Goal: Information Seeking & Learning: Learn about a topic

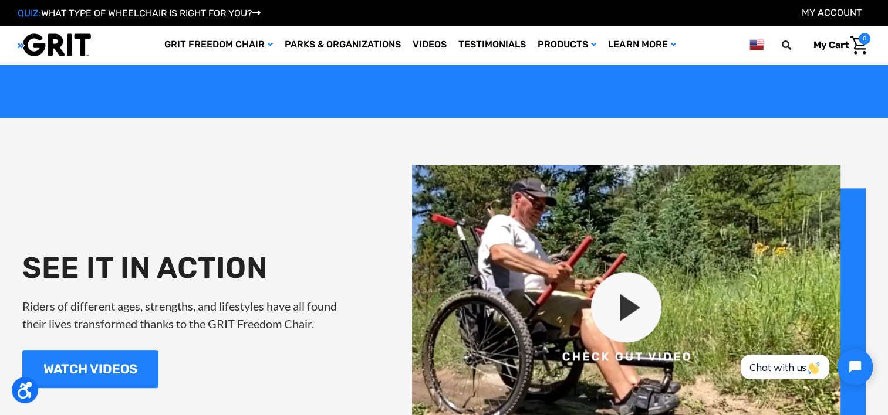
scroll to position [1360, 0]
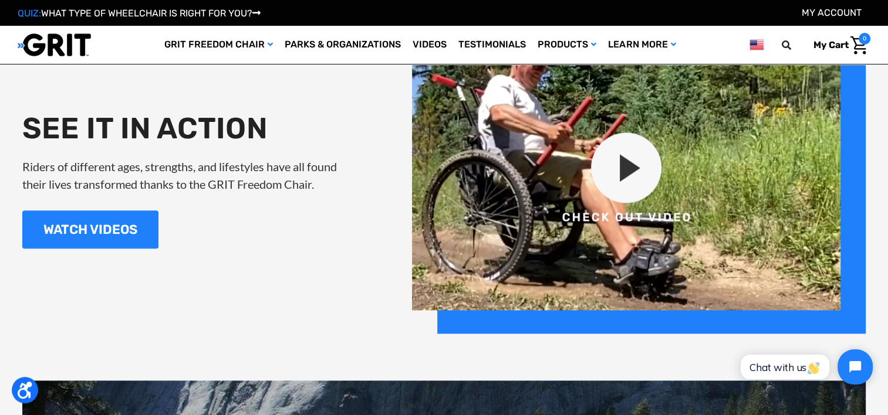
click at [624, 155] on img at bounding box center [639, 179] width 454 height 309
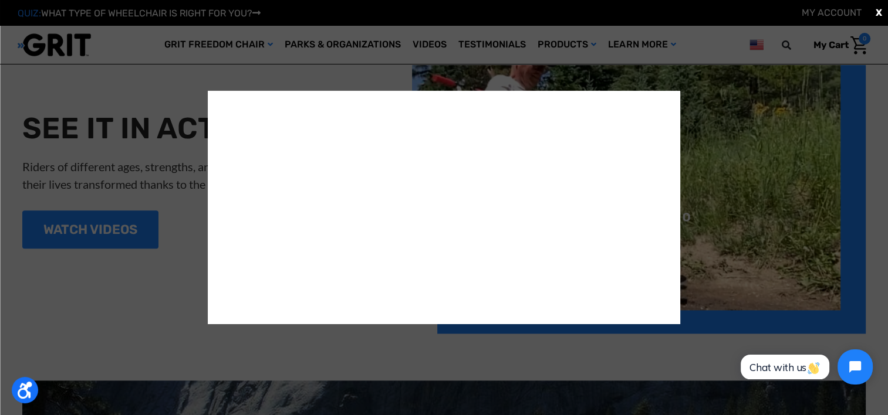
click at [711, 62] on div "X" at bounding box center [444, 207] width 888 height 415
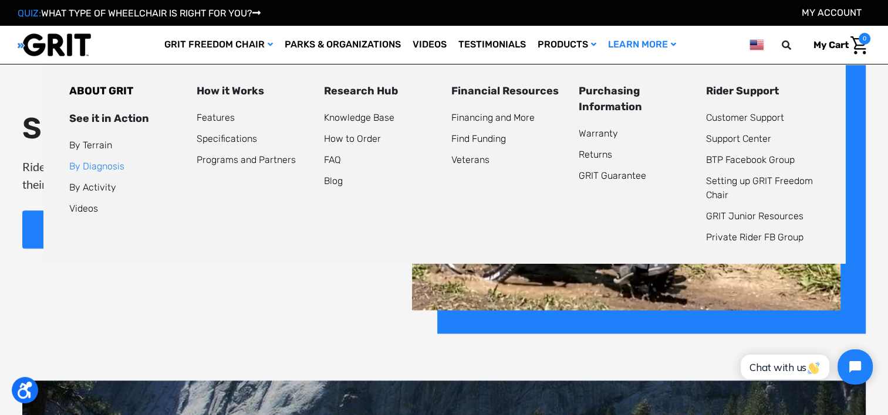
click at [113, 168] on link "By Diagnosis" at bounding box center [96, 166] width 55 height 11
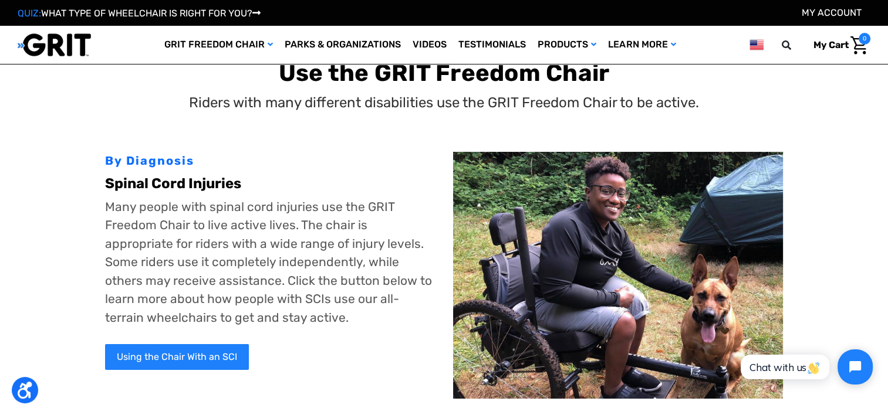
scroll to position [115, 0]
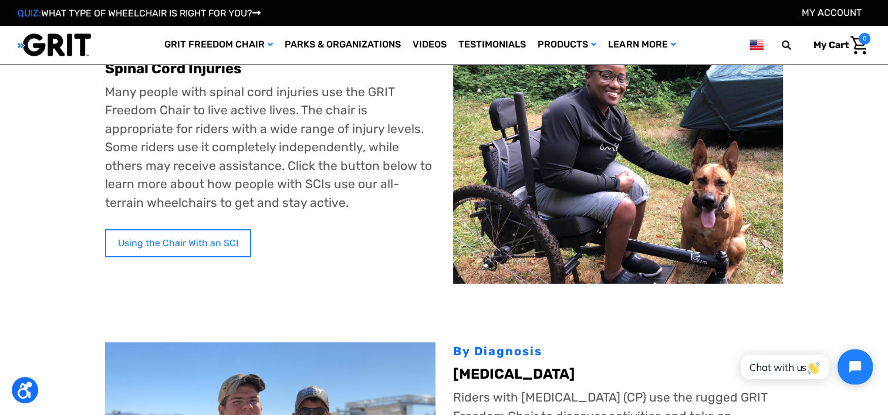
click at [167, 248] on link "Using the Chair With an SCI" at bounding box center [178, 243] width 146 height 28
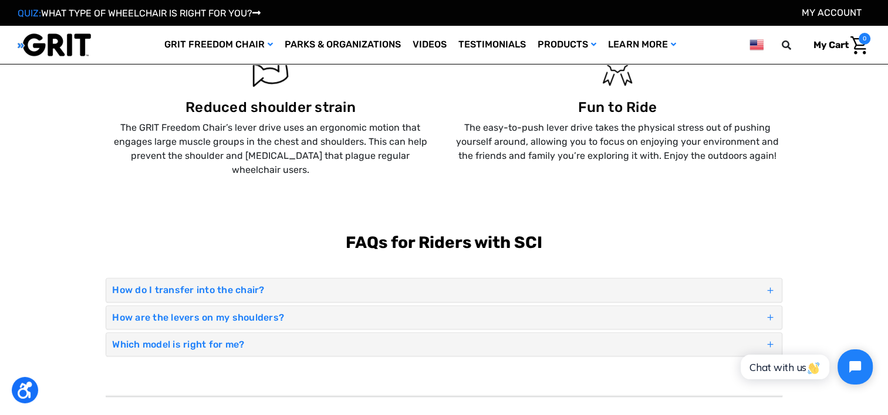
scroll to position [871, 0]
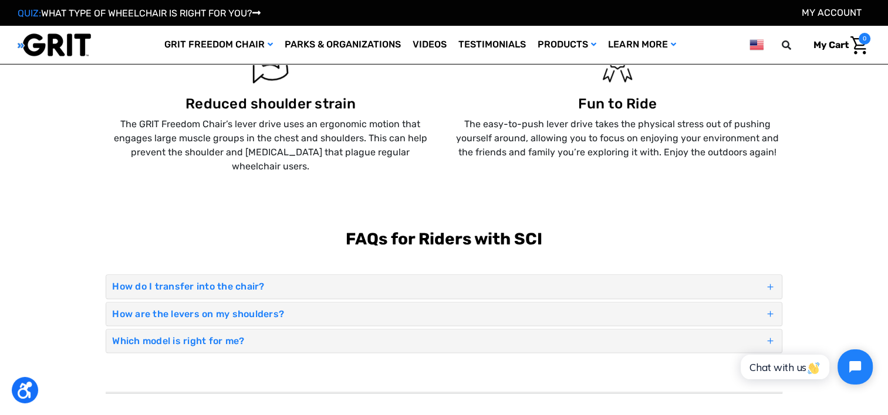
click at [163, 309] on h4 "How are the levers on my shoulders?" at bounding box center [438, 314] width 652 height 11
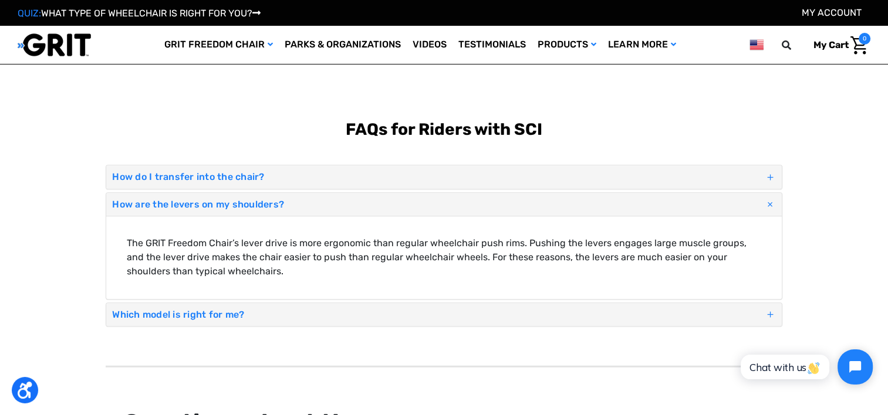
scroll to position [981, 0]
click at [163, 309] on h4 "Which model is right for me?" at bounding box center [438, 314] width 652 height 11
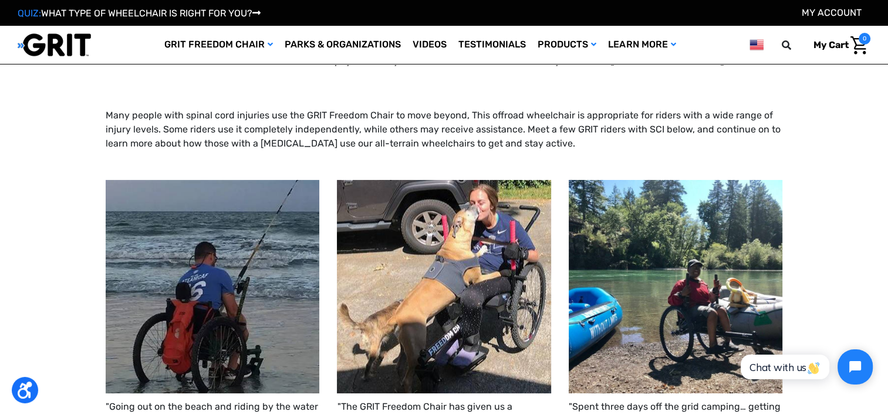
scroll to position [0, 0]
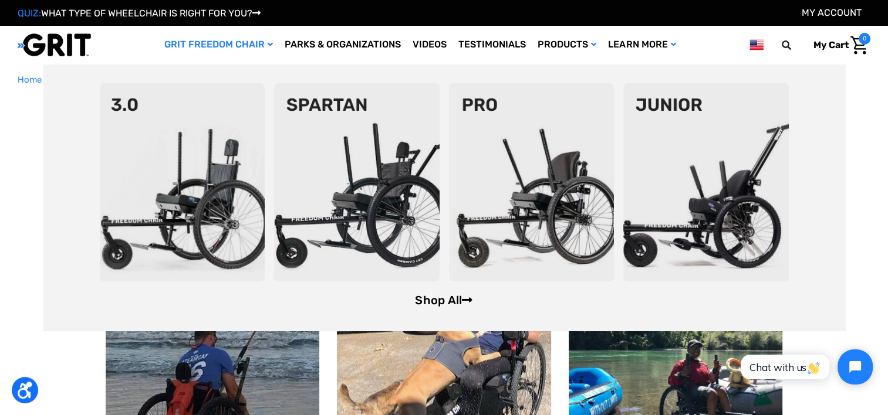
click at [425, 303] on link "Shop All" at bounding box center [444, 300] width 58 height 14
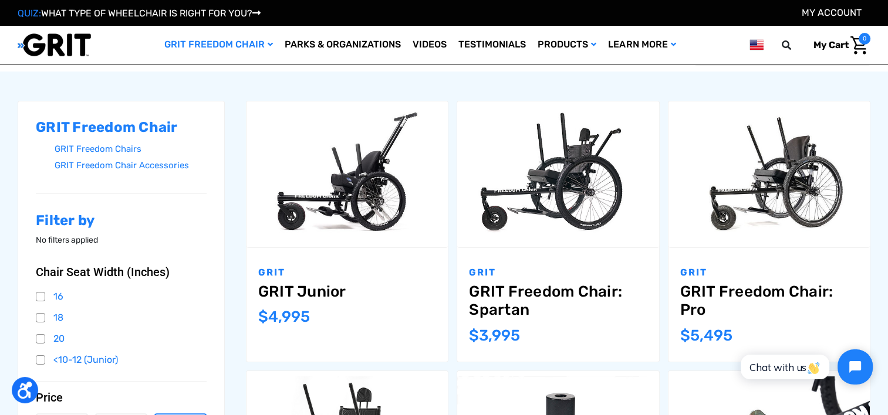
scroll to position [150, 0]
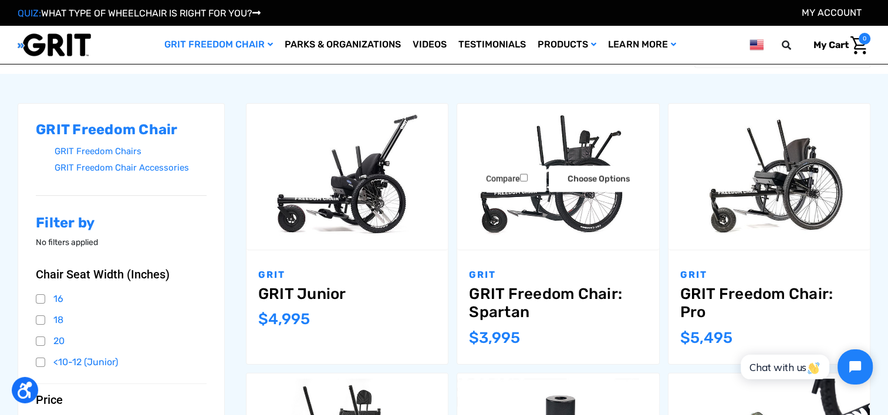
click at [557, 207] on img "GRIT Freedom Chair: Spartan,$3,995.00\a" at bounding box center [557, 177] width 201 height 134
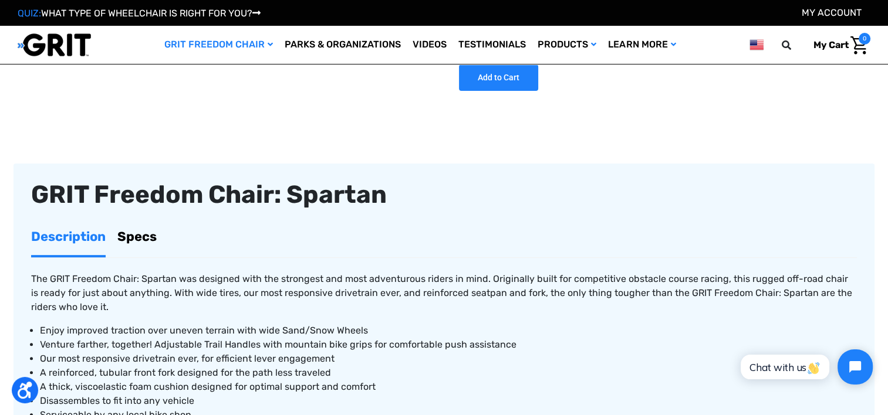
scroll to position [283, 0]
